Goal: Task Accomplishment & Management: Manage account settings

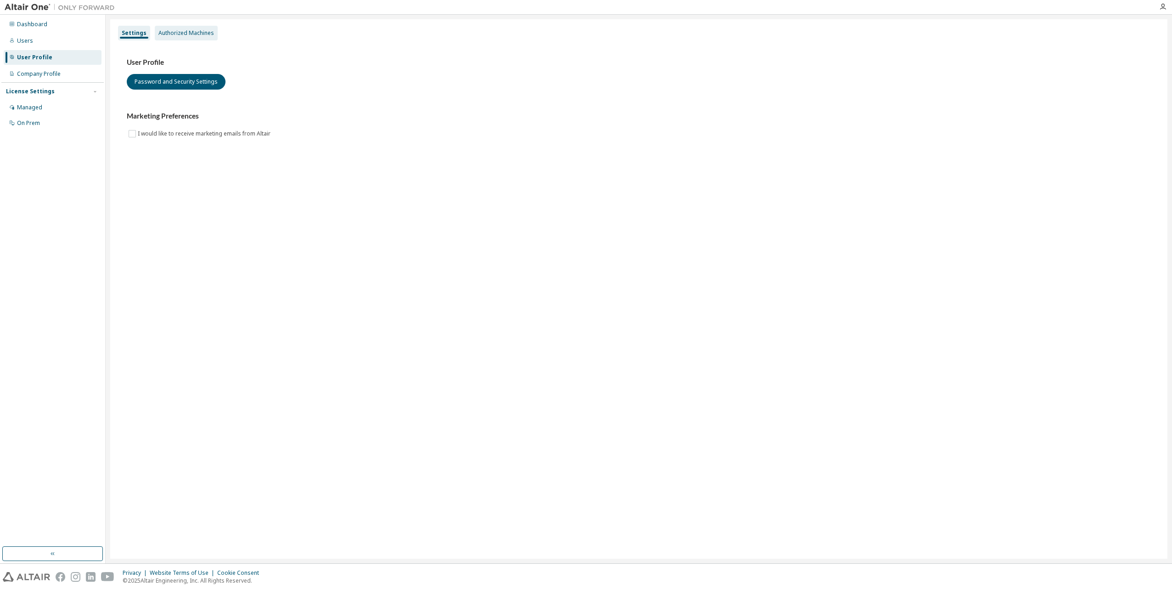
click at [195, 31] on div "Authorized Machines" at bounding box center [186, 32] width 56 height 7
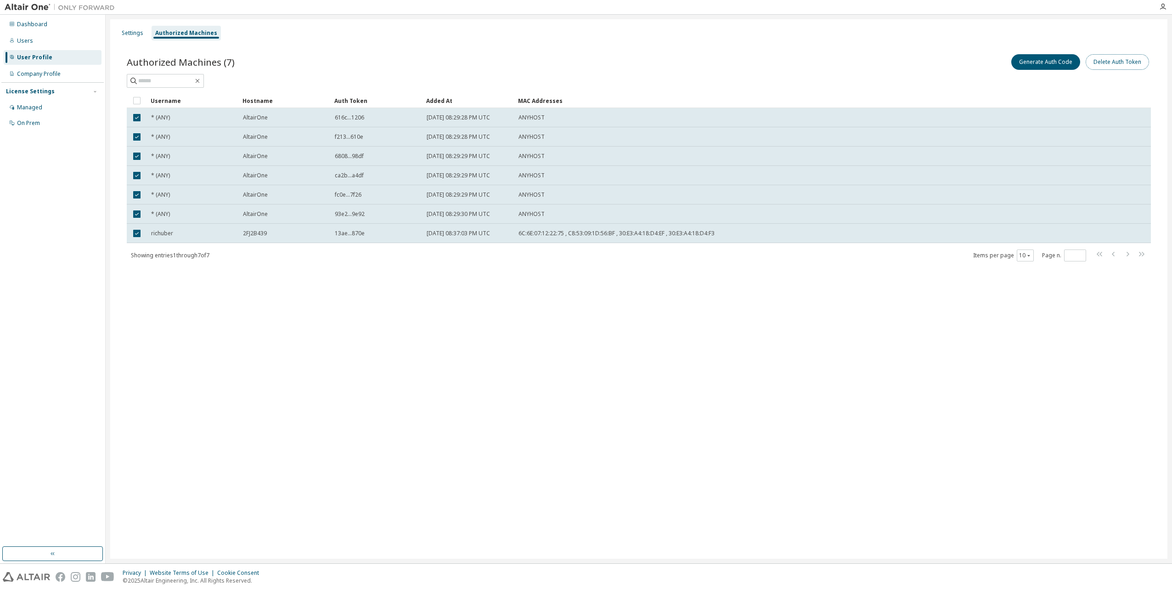
click at [1112, 61] on button "Delete Auth Token" at bounding box center [1117, 62] width 63 height 16
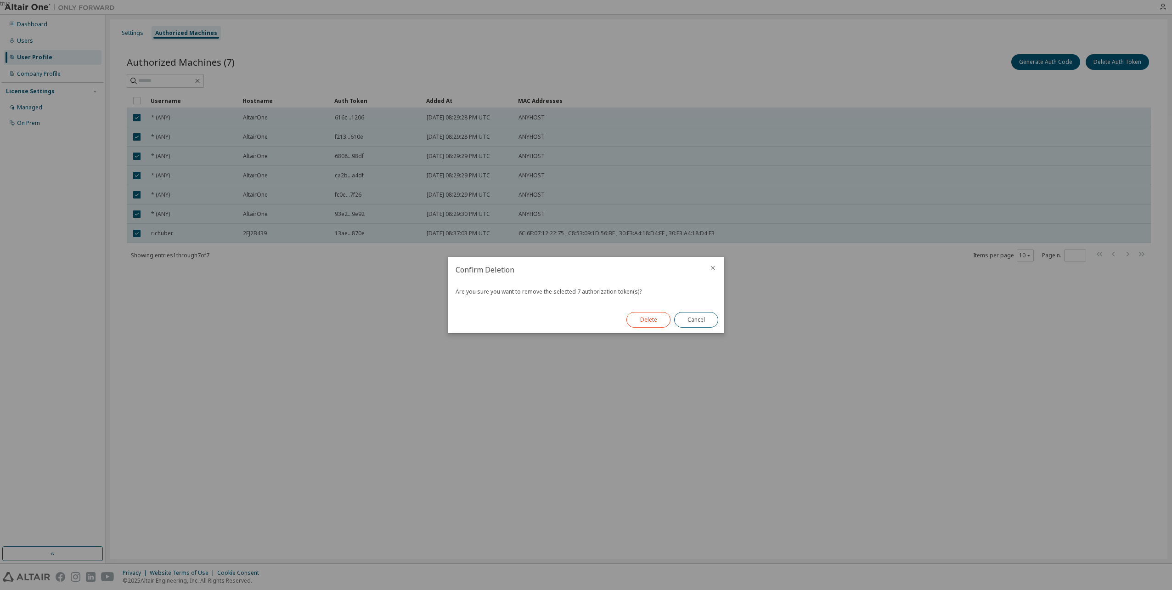
click at [658, 322] on button "Delete" at bounding box center [648, 320] width 44 height 16
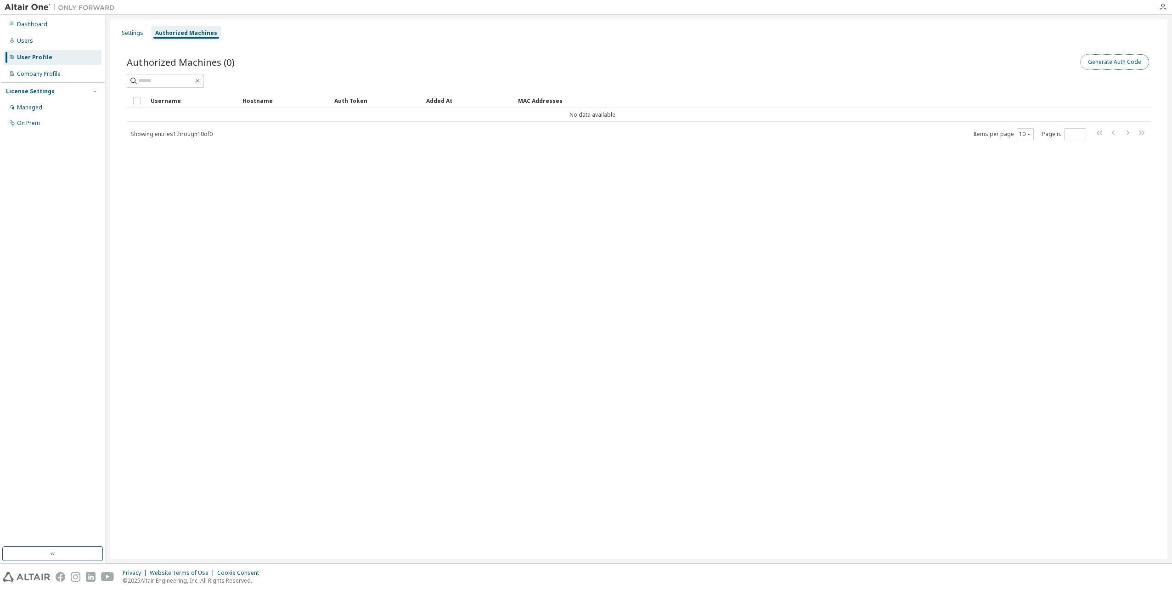
click at [1090, 60] on button "Generate Auth Code" at bounding box center [1114, 62] width 69 height 16
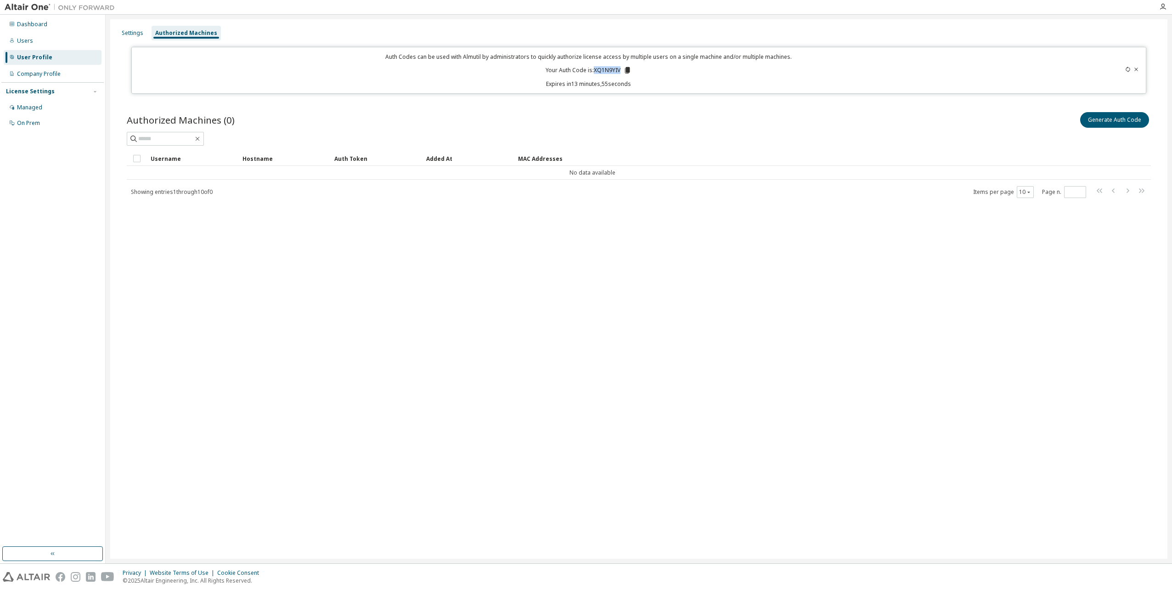
drag, startPoint x: 621, startPoint y: 68, endPoint x: 595, endPoint y: 68, distance: 26.6
click at [595, 68] on p "Your Auth Code is: XQ1N9YIV" at bounding box center [589, 70] width 86 height 8
copy p "XQ1N9YIV"
drag, startPoint x: 591, startPoint y: 341, endPoint x: 572, endPoint y: 242, distance: 100.1
click at [591, 341] on div "Settings Authorized Machines Auth Codes can be used with Almutil by administrat…" at bounding box center [638, 288] width 1057 height 539
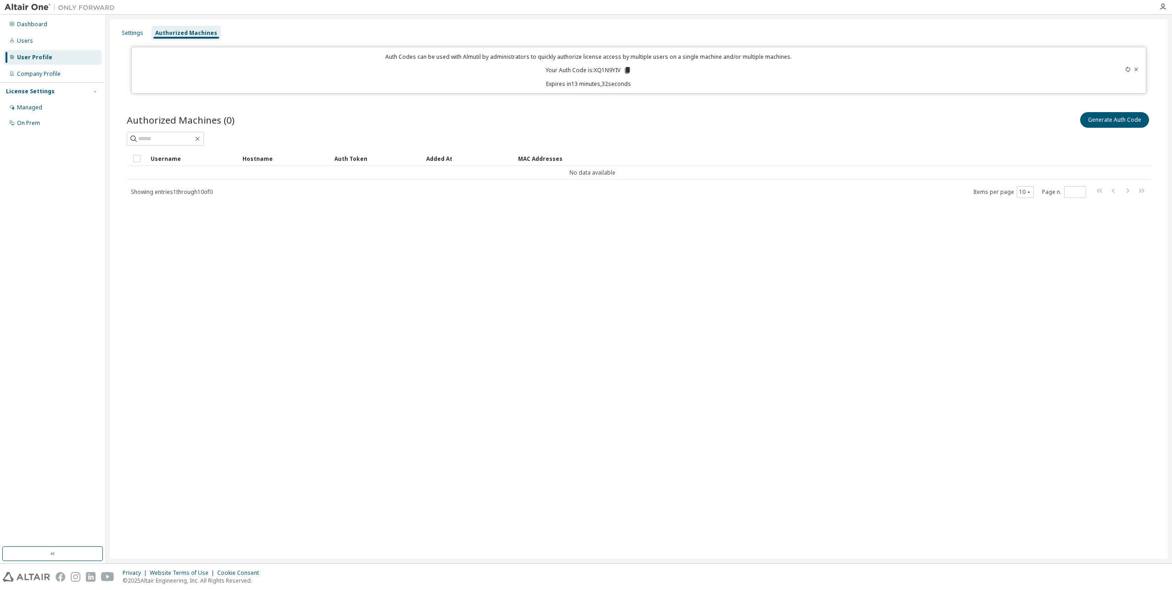
drag, startPoint x: 803, startPoint y: 247, endPoint x: 683, endPoint y: 138, distance: 162.5
click at [803, 246] on div "Settings Authorized Machines Auth Codes can be used with Almutil by administrat…" at bounding box center [638, 288] width 1057 height 539
drag, startPoint x: 621, startPoint y: 68, endPoint x: 596, endPoint y: 71, distance: 25.4
click at [596, 71] on p "Your Auth Code is: XQ1N9YIV" at bounding box center [589, 70] width 86 height 8
copy p "XQ1N9YIV"
